Goal: Check status: Check status

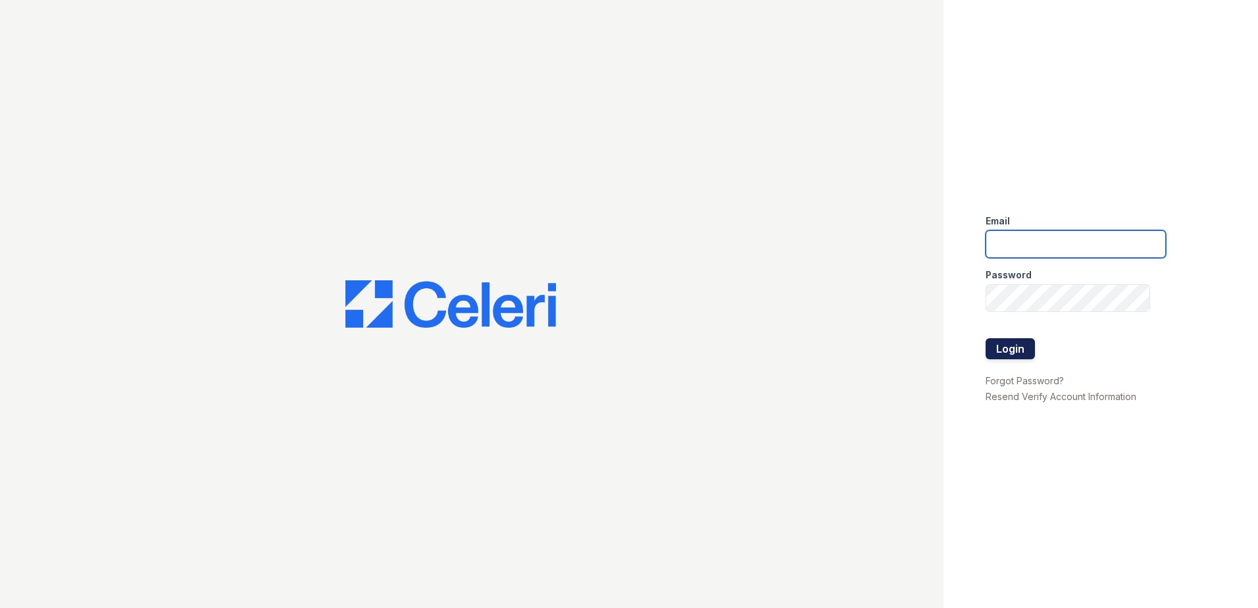
type input "rivolirunmgr@thewoodruffway.com"
click at [996, 346] on button "Login" at bounding box center [1010, 348] width 49 height 21
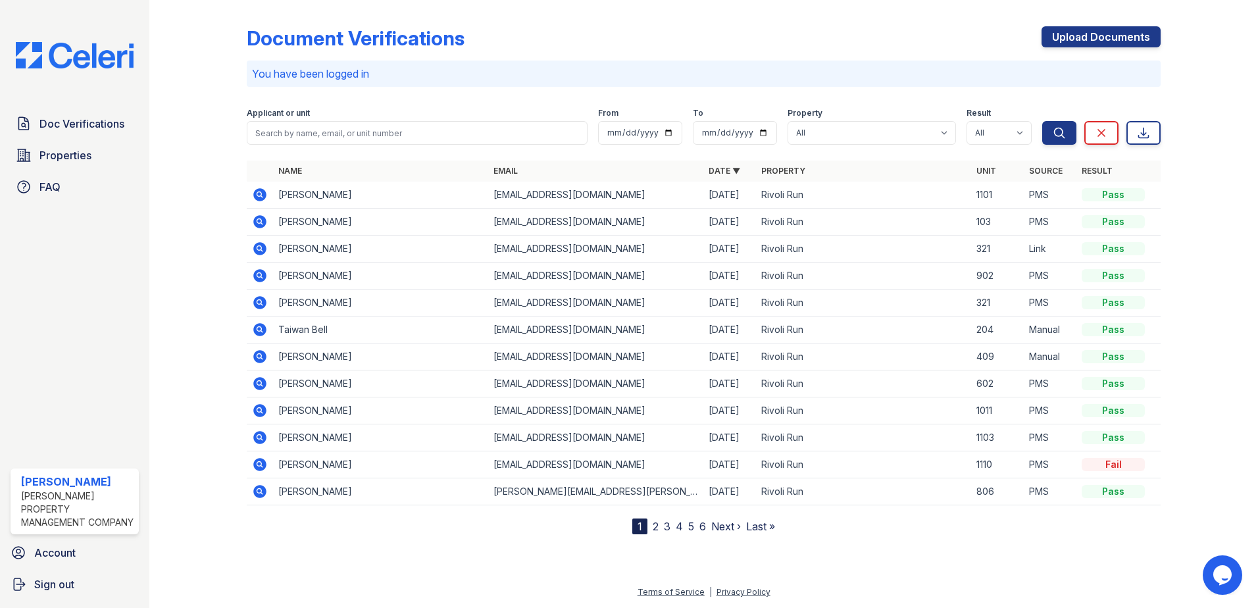
click at [257, 246] on icon at bounding box center [259, 248] width 13 height 13
click at [268, 436] on icon at bounding box center [260, 438] width 16 height 16
click at [281, 222] on td "Janiya Dent" at bounding box center [380, 222] width 215 height 27
click at [264, 221] on icon at bounding box center [259, 221] width 13 height 13
click at [262, 191] on icon at bounding box center [259, 194] width 13 height 13
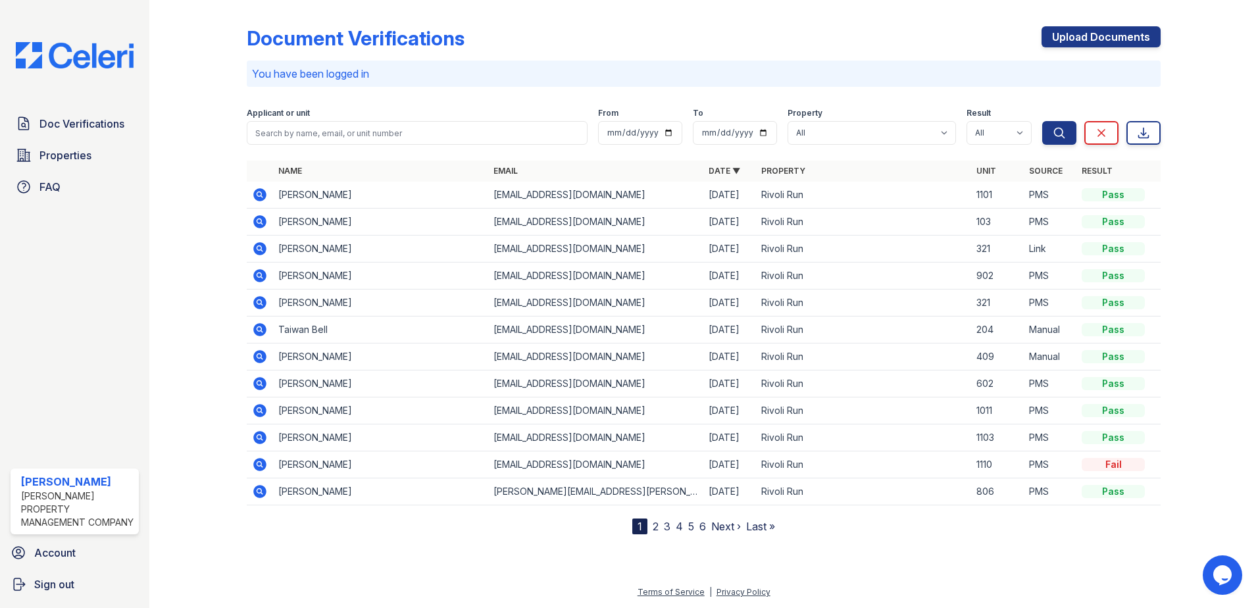
click at [261, 385] on icon at bounding box center [260, 384] width 16 height 16
click at [291, 414] on td "[PERSON_NAME]" at bounding box center [380, 410] width 215 height 27
click at [264, 410] on icon at bounding box center [259, 410] width 13 height 13
